Goal: Task Accomplishment & Management: Manage account settings

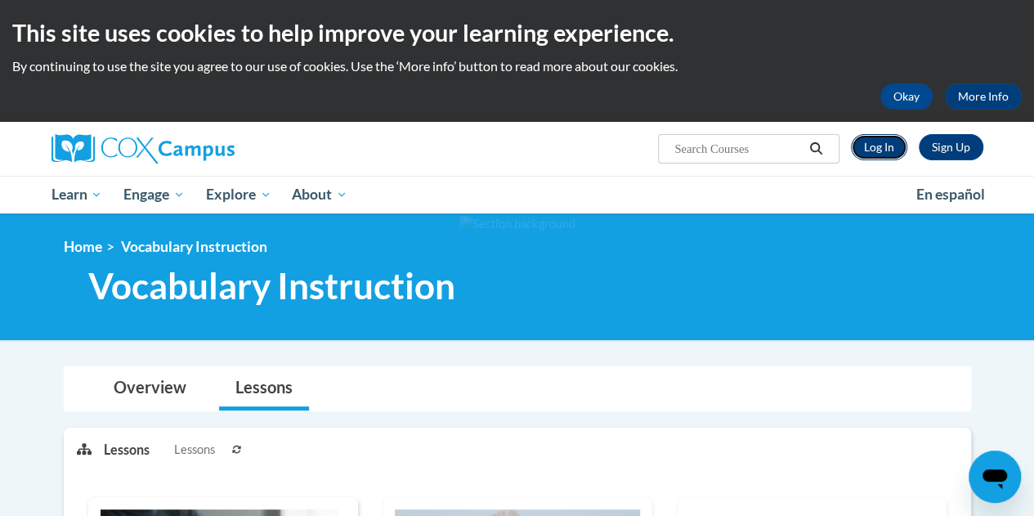
click at [890, 145] on link "Log In" at bounding box center [879, 147] width 56 height 26
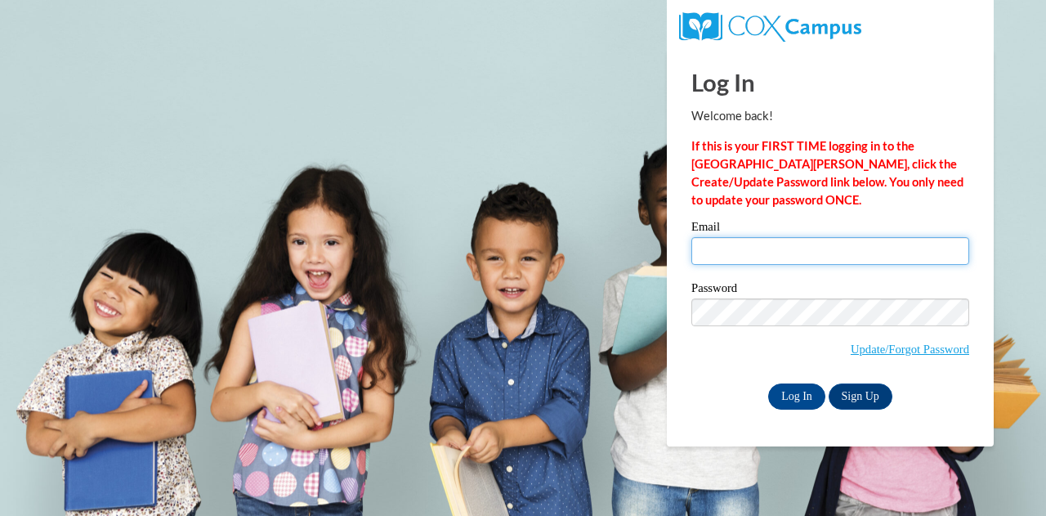
click at [789, 257] on input "Email" at bounding box center [831, 251] width 278 height 28
type input "cbaker@kippatl.org"
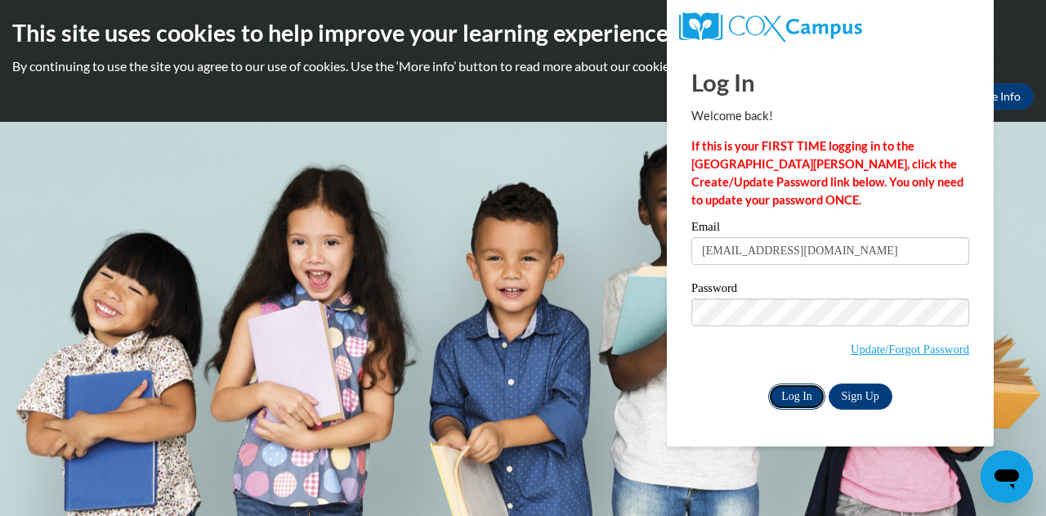
click at [799, 398] on input "Log In" at bounding box center [796, 396] width 57 height 26
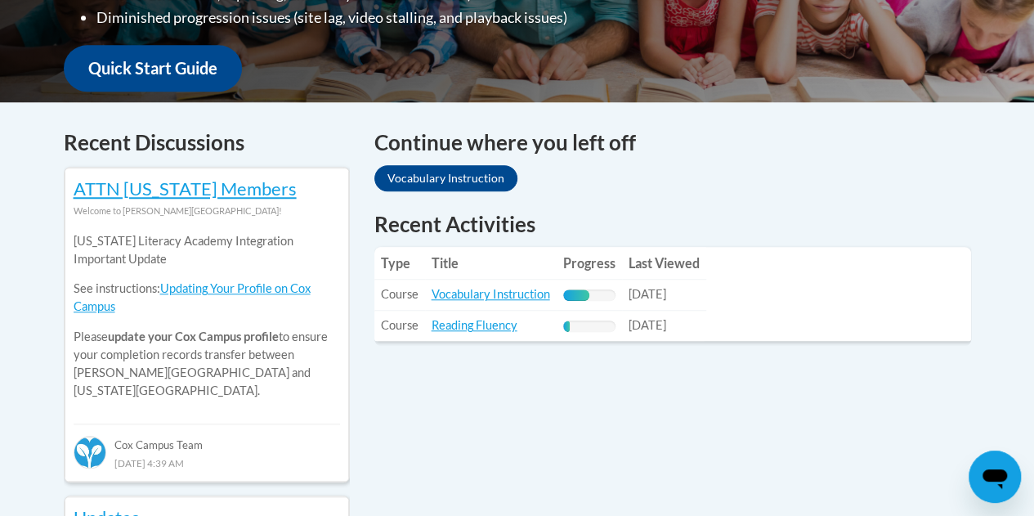
scroll to position [572, 0]
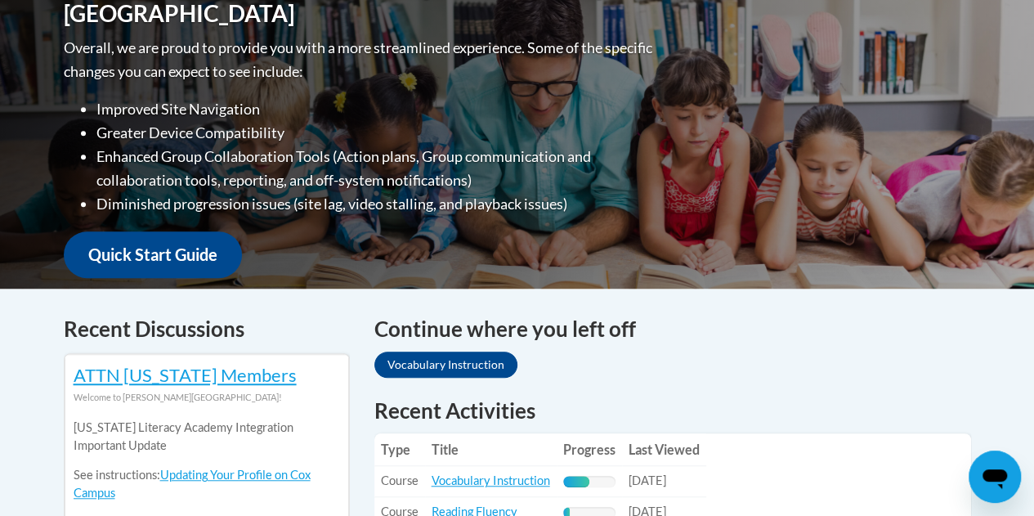
scroll to position [409, 0]
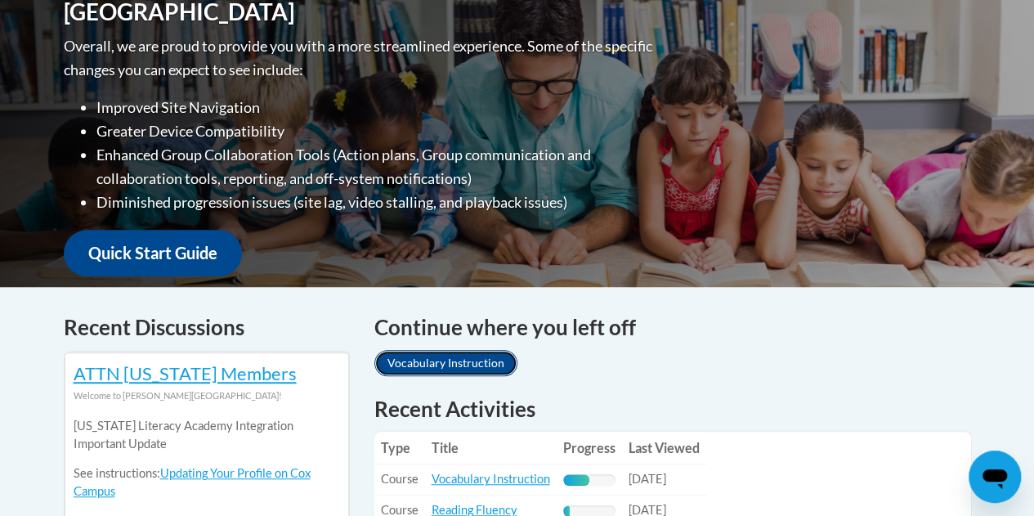
click at [463, 356] on link "Vocabulary Instruction" at bounding box center [445, 363] width 143 height 26
